Goal: Find specific page/section: Find specific page/section

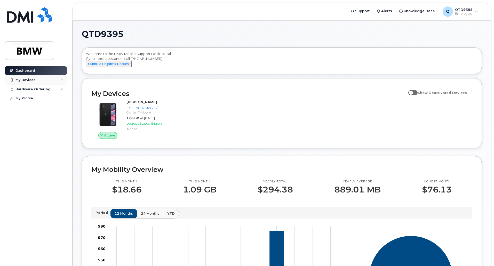
click at [19, 81] on div "My Devices" at bounding box center [25, 80] width 20 height 4
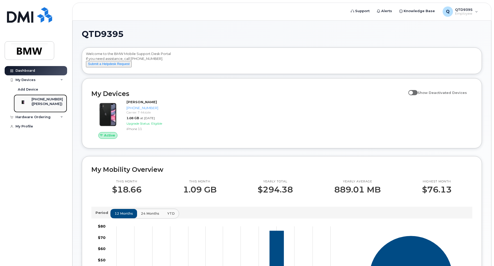
click at [46, 103] on div "([PERSON_NAME])" at bounding box center [46, 104] width 31 height 5
